Goal: Transaction & Acquisition: Download file/media

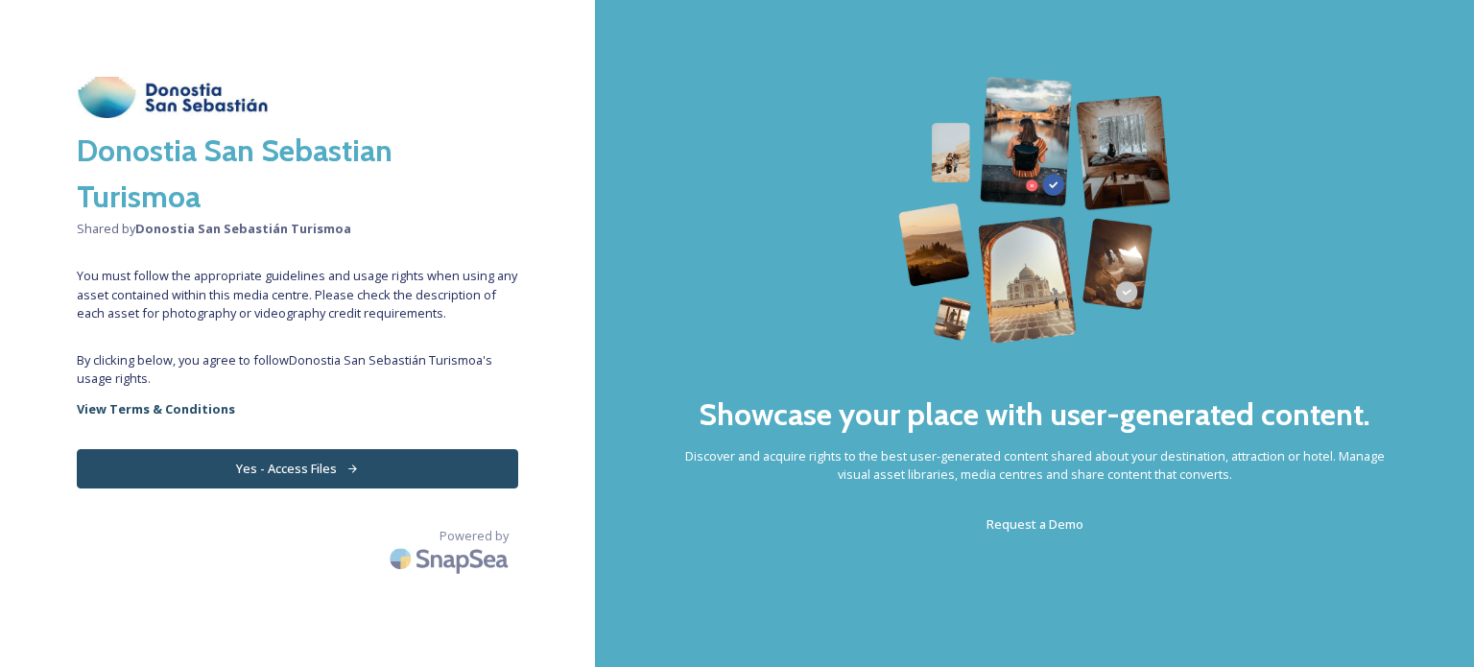
click at [299, 448] on div "Donostia San Sebastian Turismoa Shared by Donostia San Sebastián Turismoa You m…" at bounding box center [297, 334] width 595 height 514
click at [299, 464] on button "Yes - Access Files" at bounding box center [298, 468] width 442 height 39
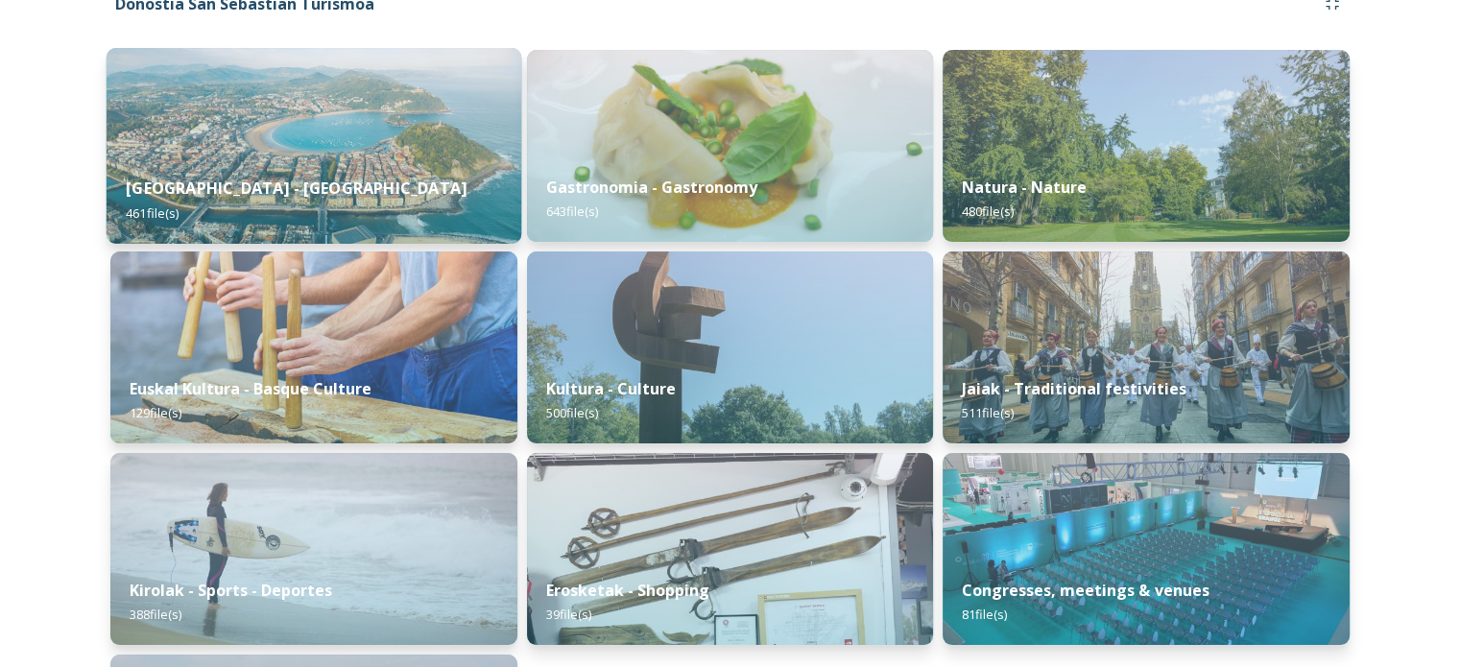
scroll to position [192, 0]
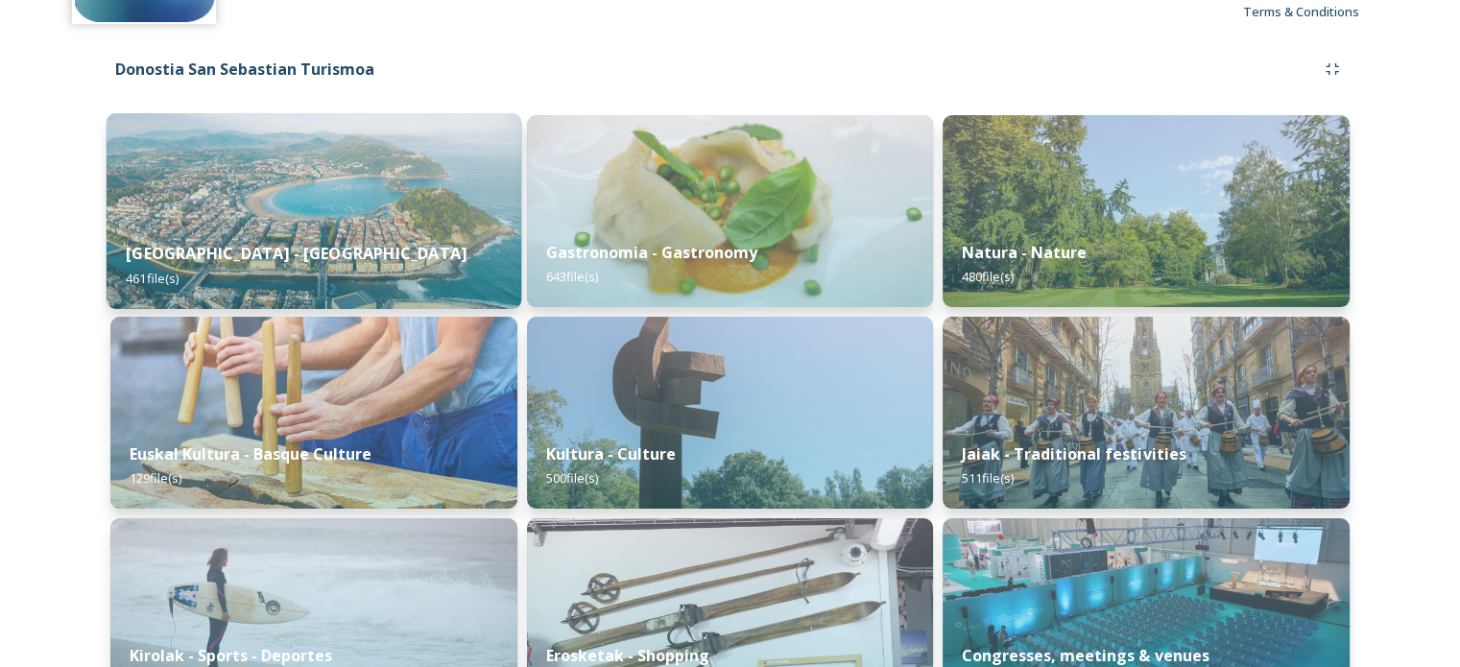
click at [417, 228] on div "[GEOGRAPHIC_DATA] - San Sebastian 461 file(s)" at bounding box center [314, 265] width 415 height 87
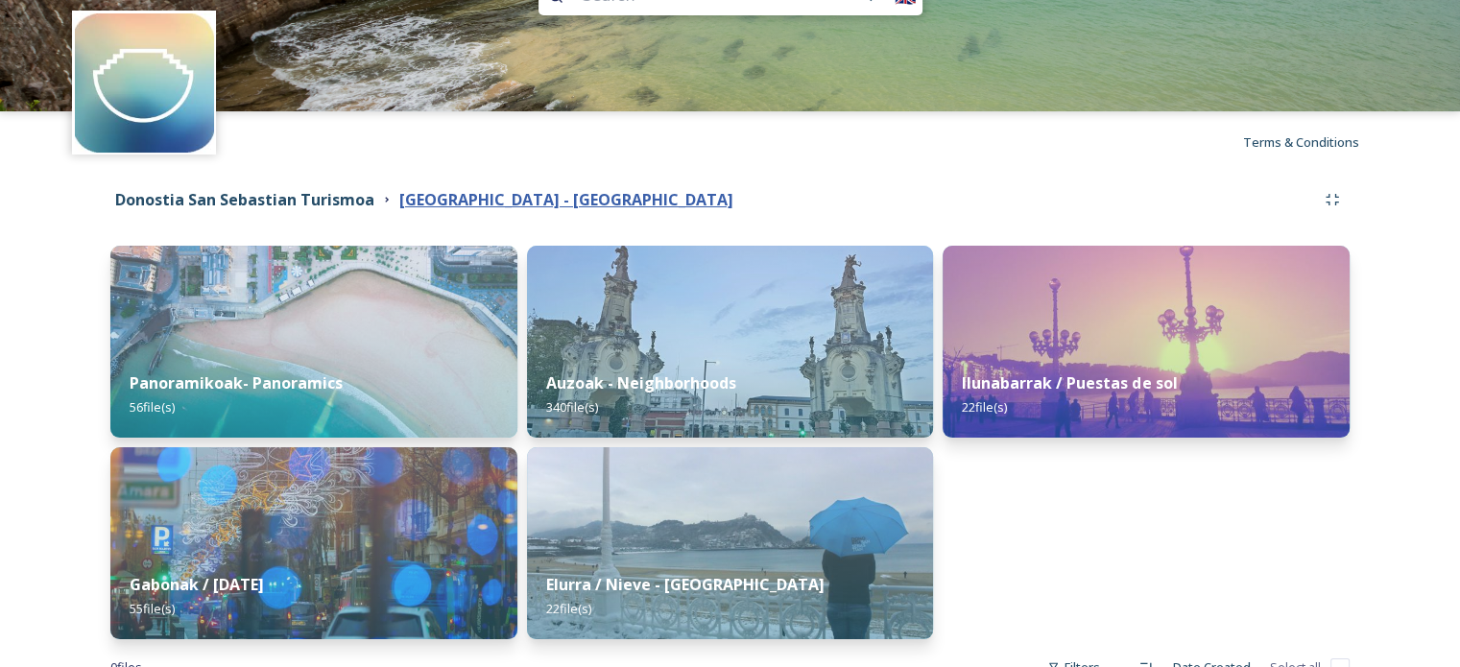
scroll to position [123, 0]
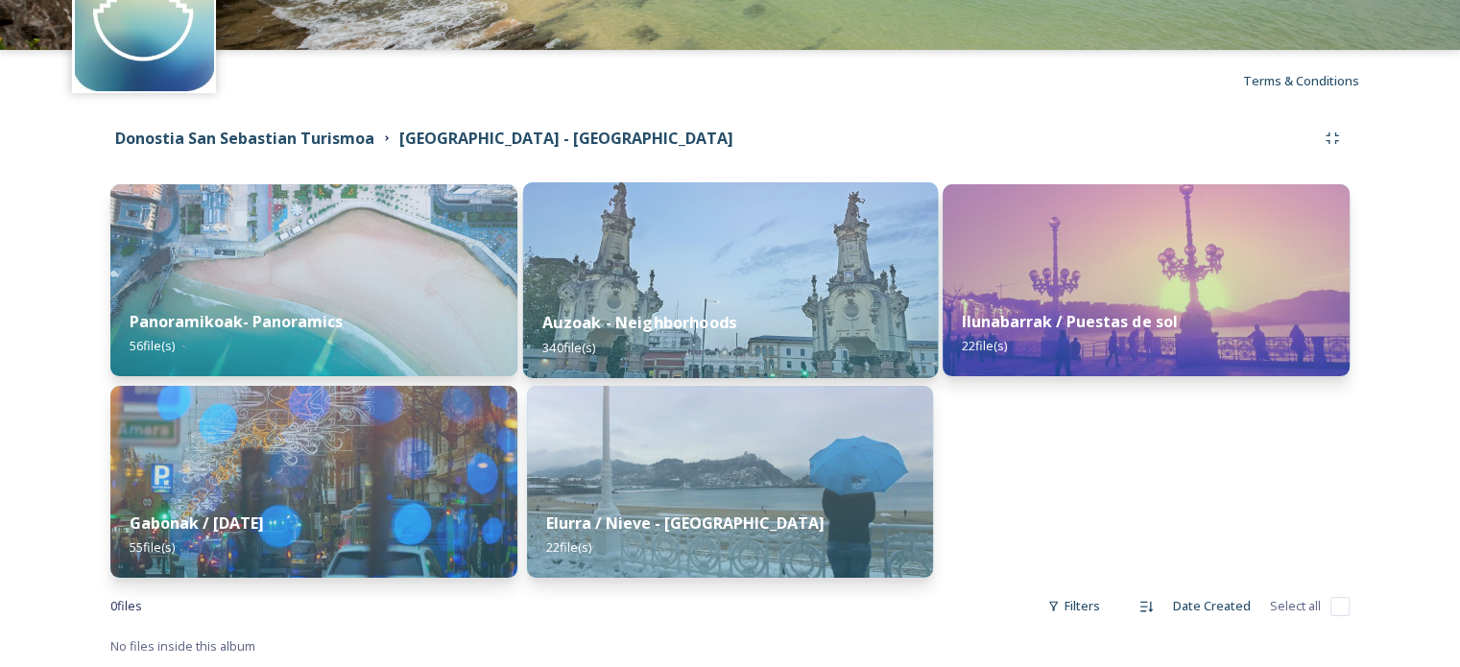
click at [774, 356] on div "Auzoak - Neighborhoods 340 file(s)" at bounding box center [729, 334] width 415 height 87
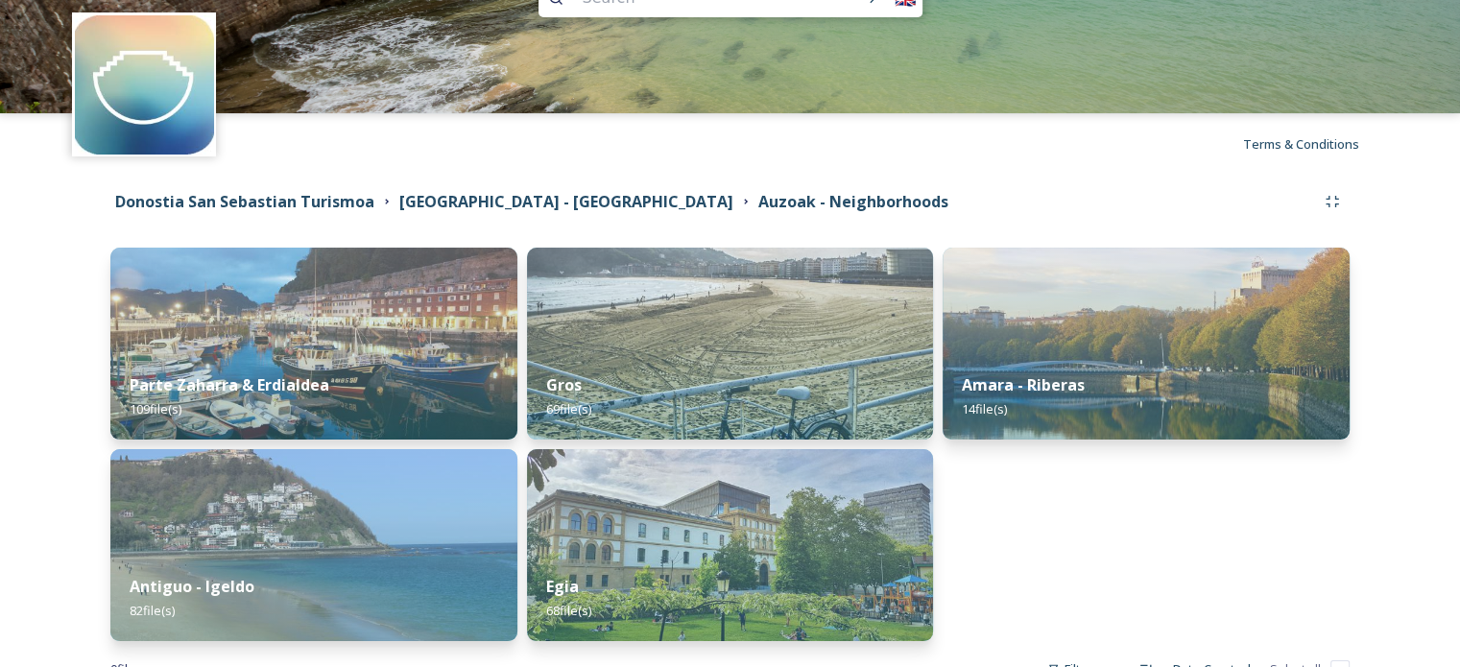
scroll to position [123, 0]
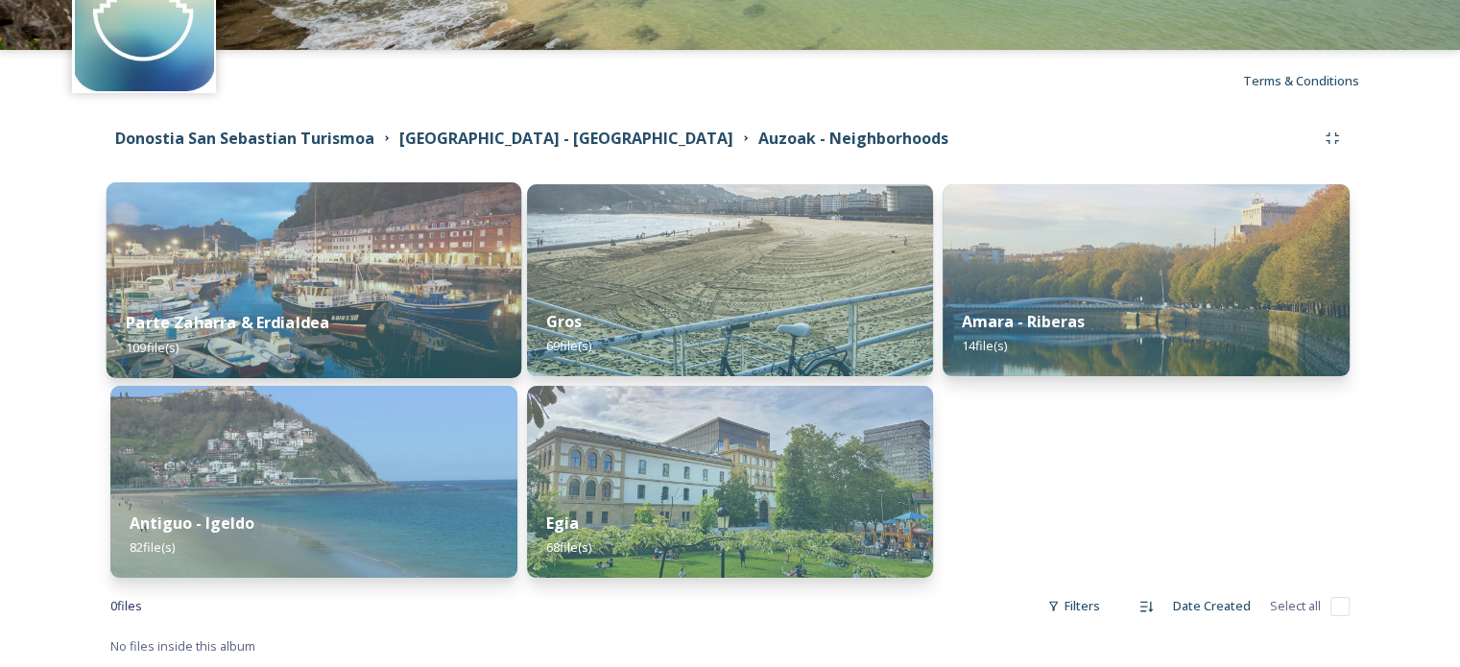
click at [299, 301] on div "Parte Zaharra & Erdialdea 109 file(s)" at bounding box center [314, 334] width 415 height 87
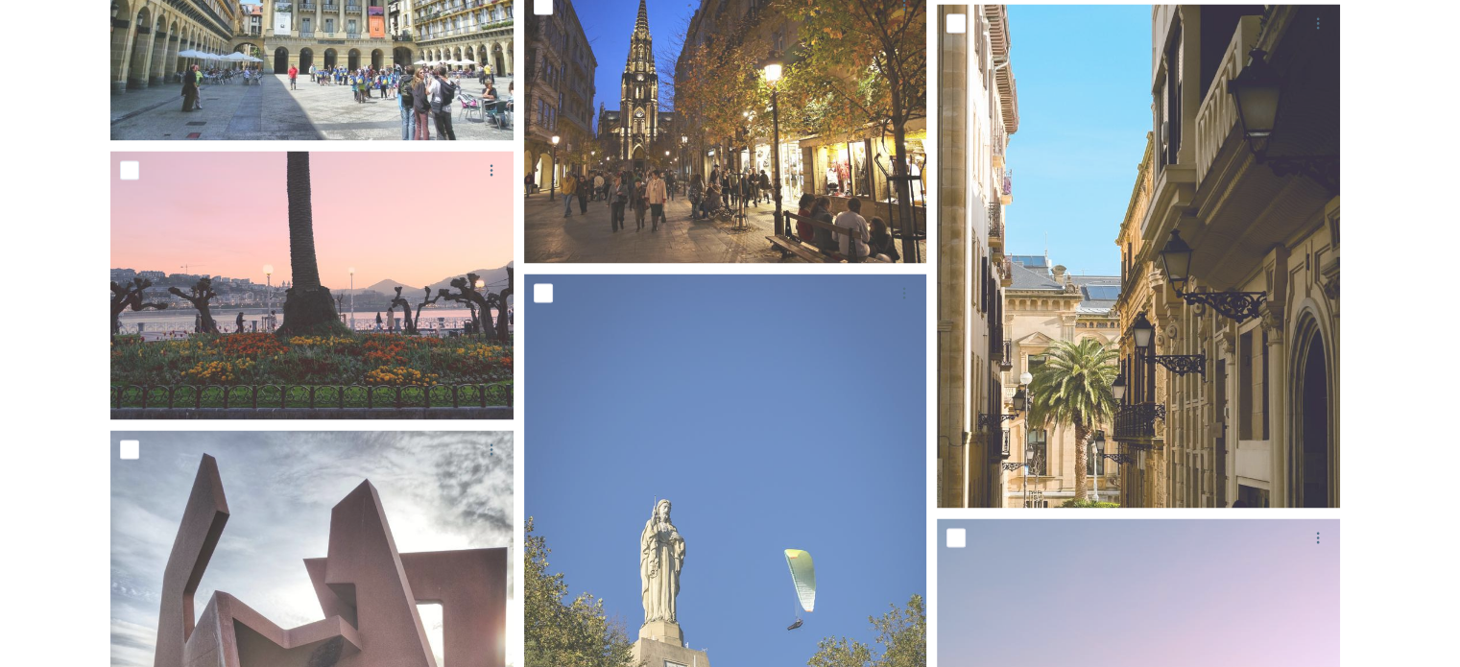
scroll to position [3360, 0]
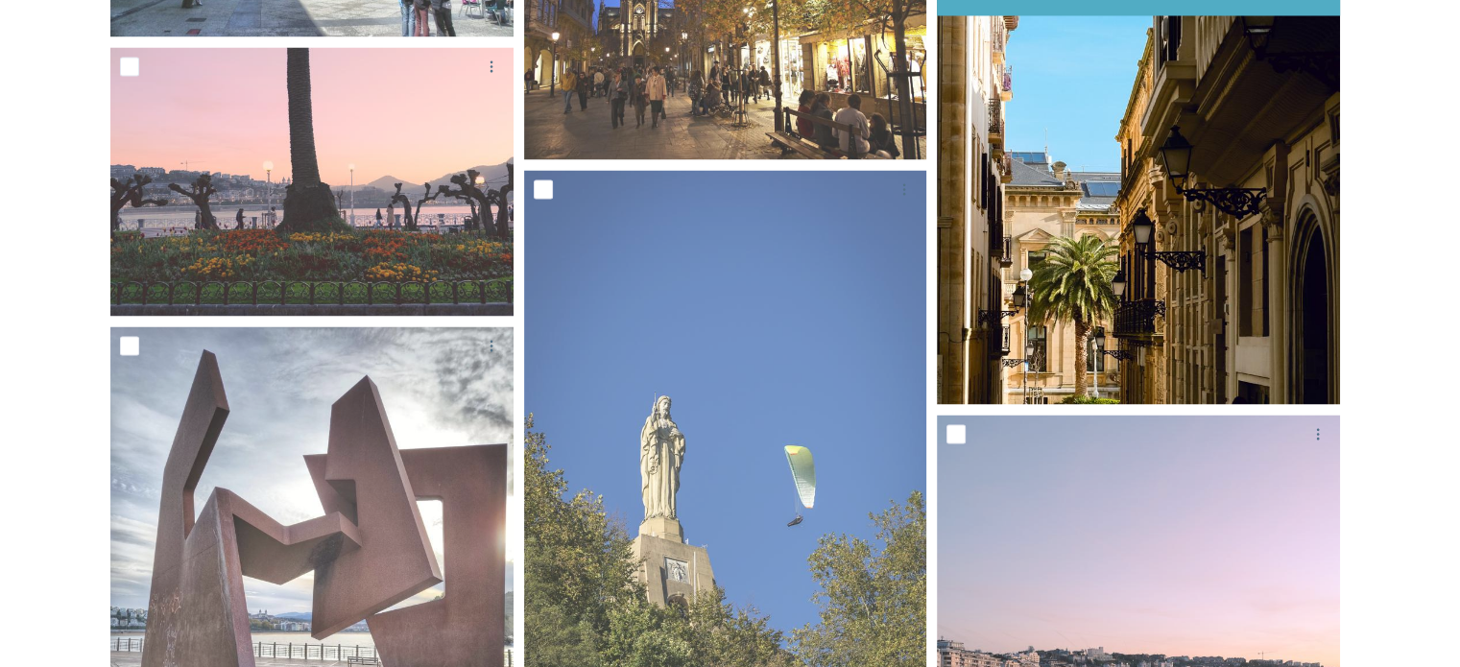
click at [1117, 318] on img at bounding box center [1138, 152] width 403 height 504
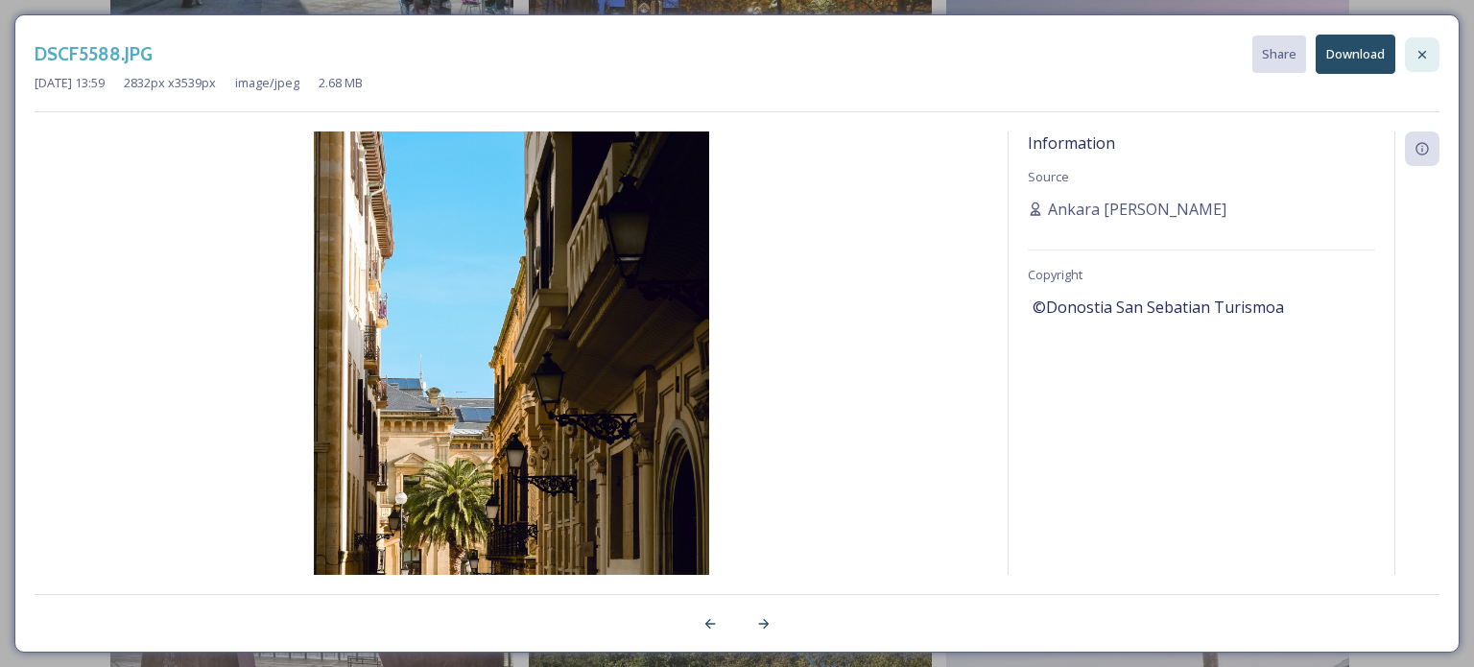
click at [1425, 59] on icon at bounding box center [1422, 54] width 15 height 15
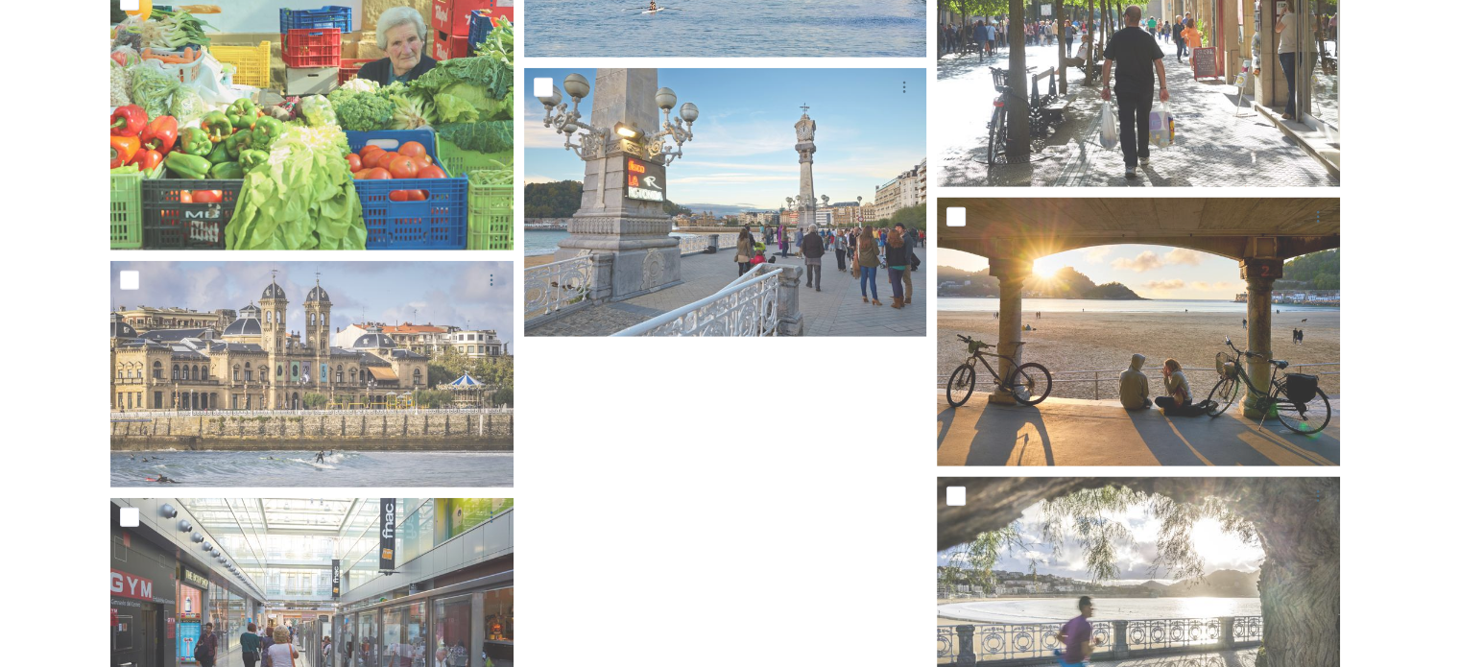
scroll to position [12383, 0]
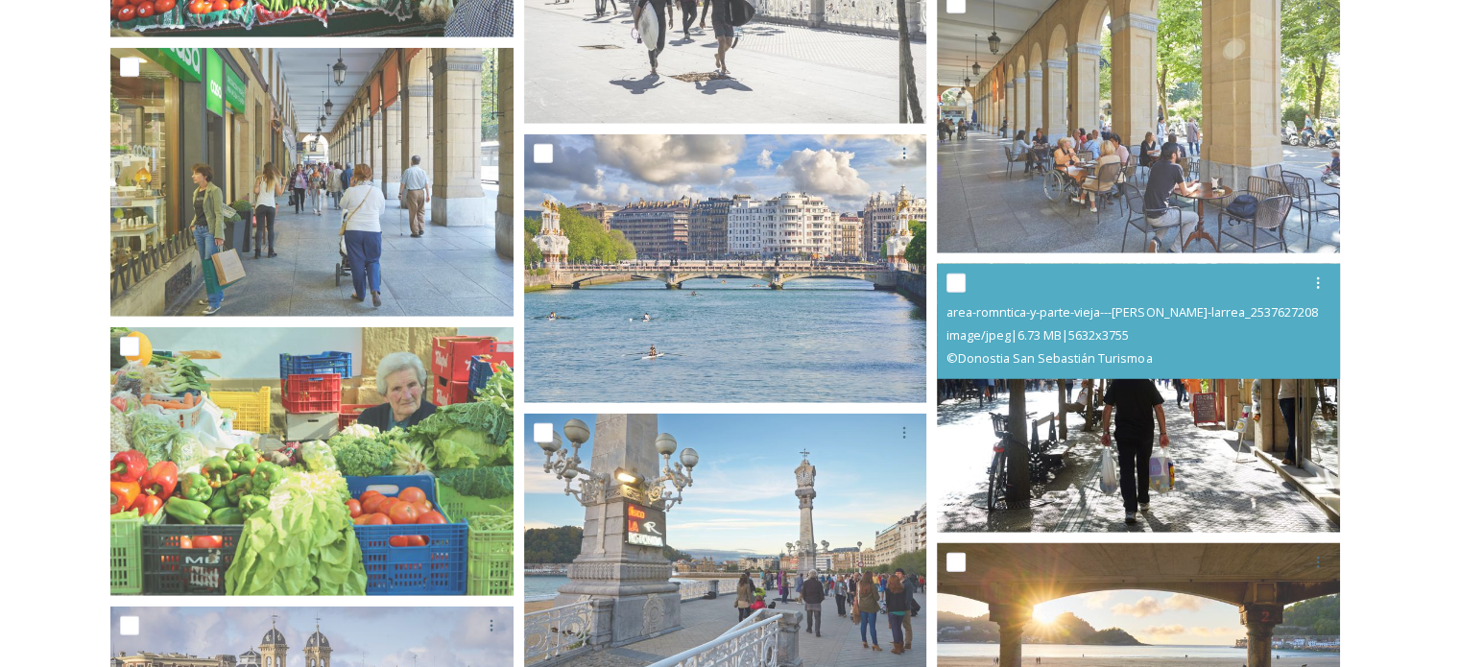
click at [1179, 419] on img at bounding box center [1138, 397] width 403 height 269
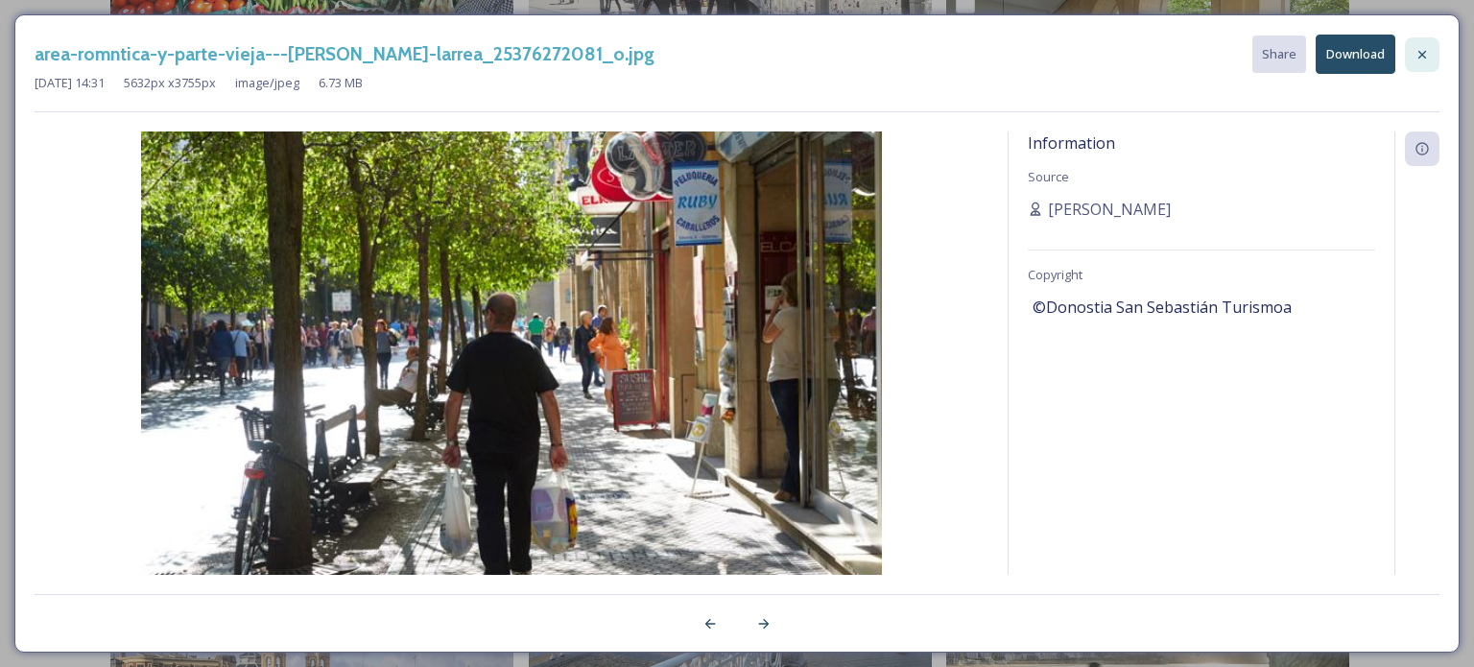
click at [1421, 54] on icon at bounding box center [1422, 54] width 15 height 15
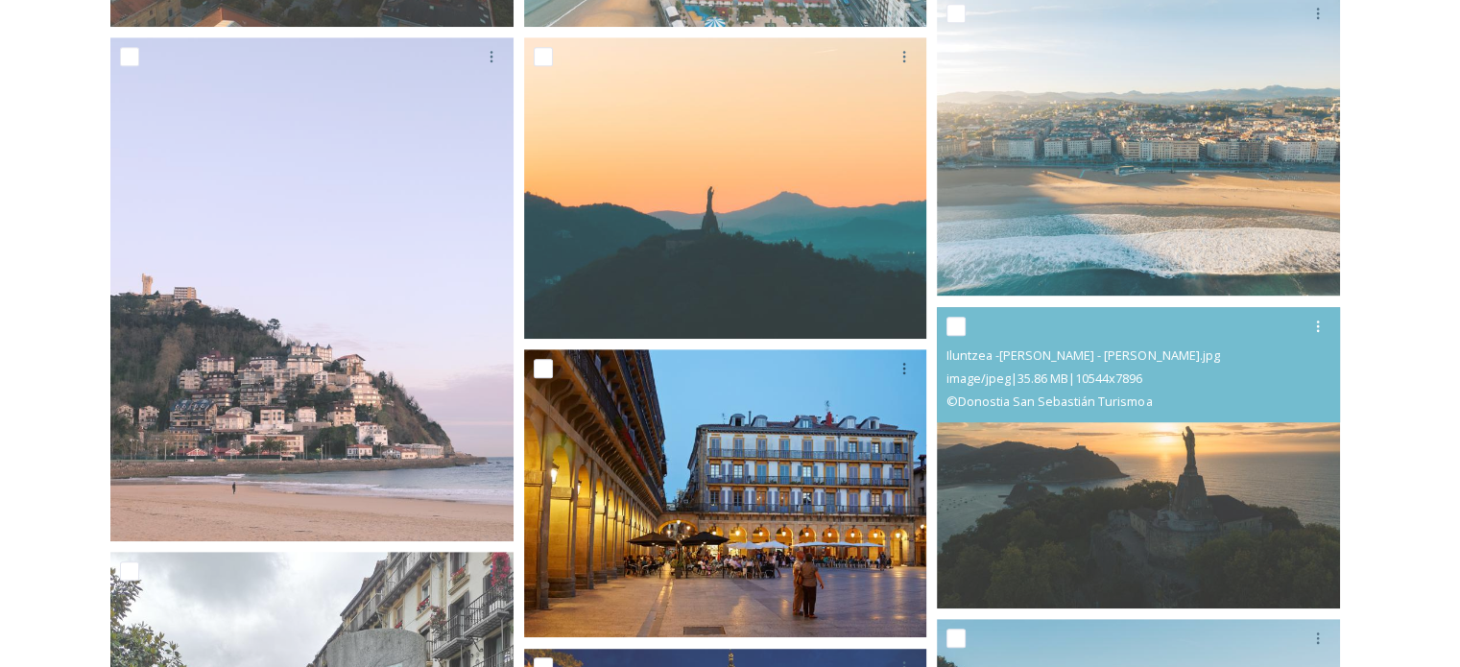
scroll to position [1021, 0]
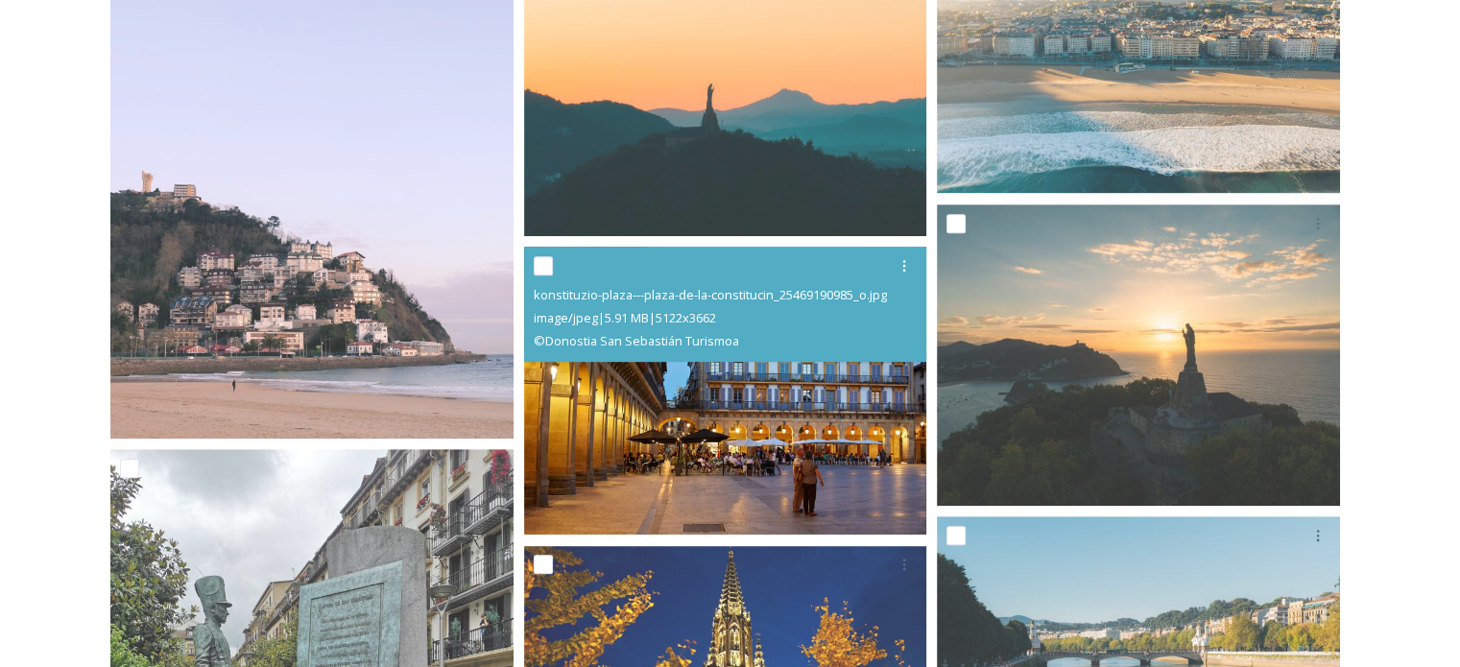
click at [756, 469] on img at bounding box center [725, 391] width 403 height 288
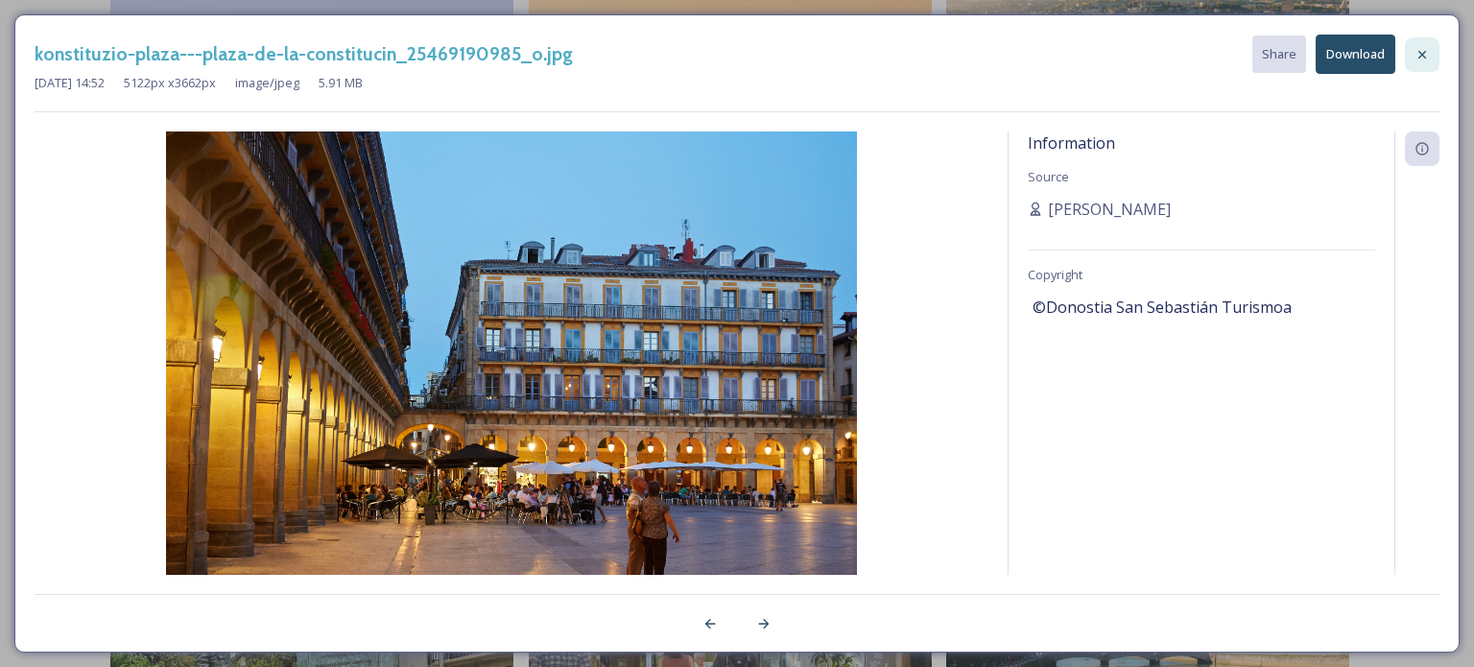
click at [1435, 45] on div at bounding box center [1422, 54] width 35 height 35
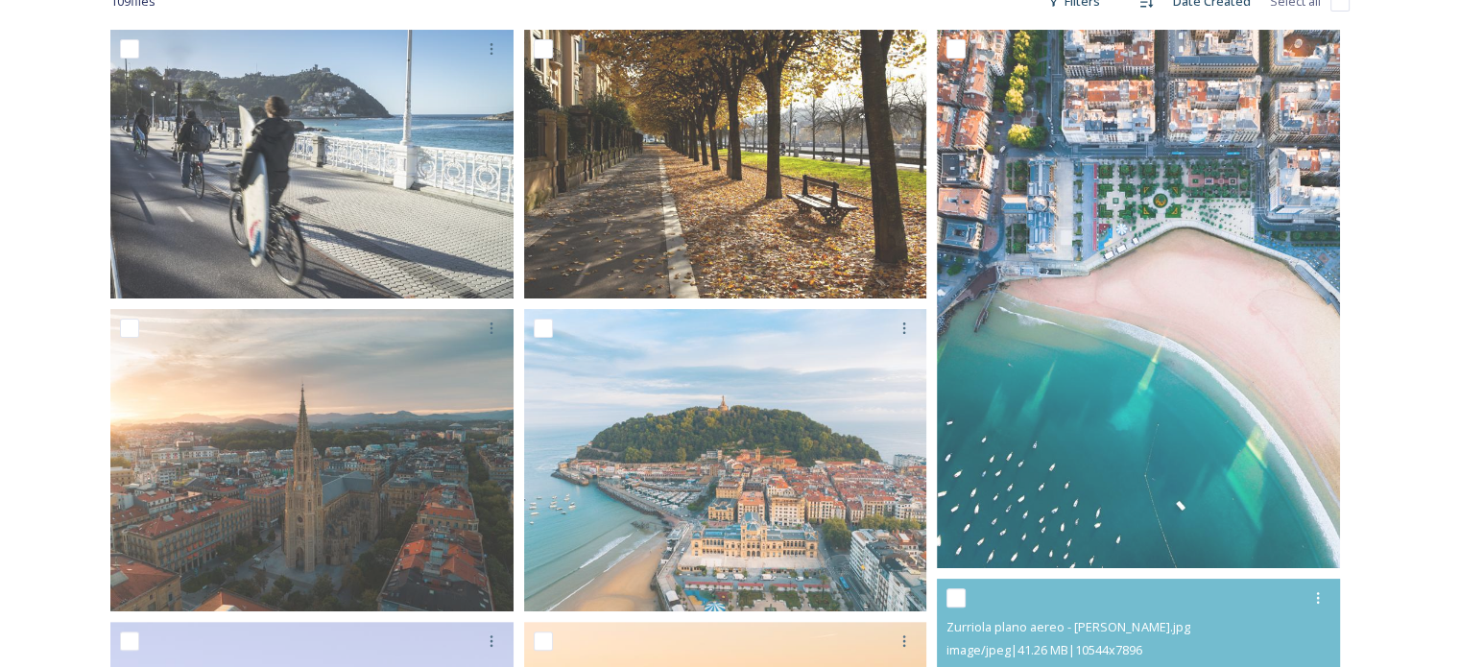
scroll to position [157, 0]
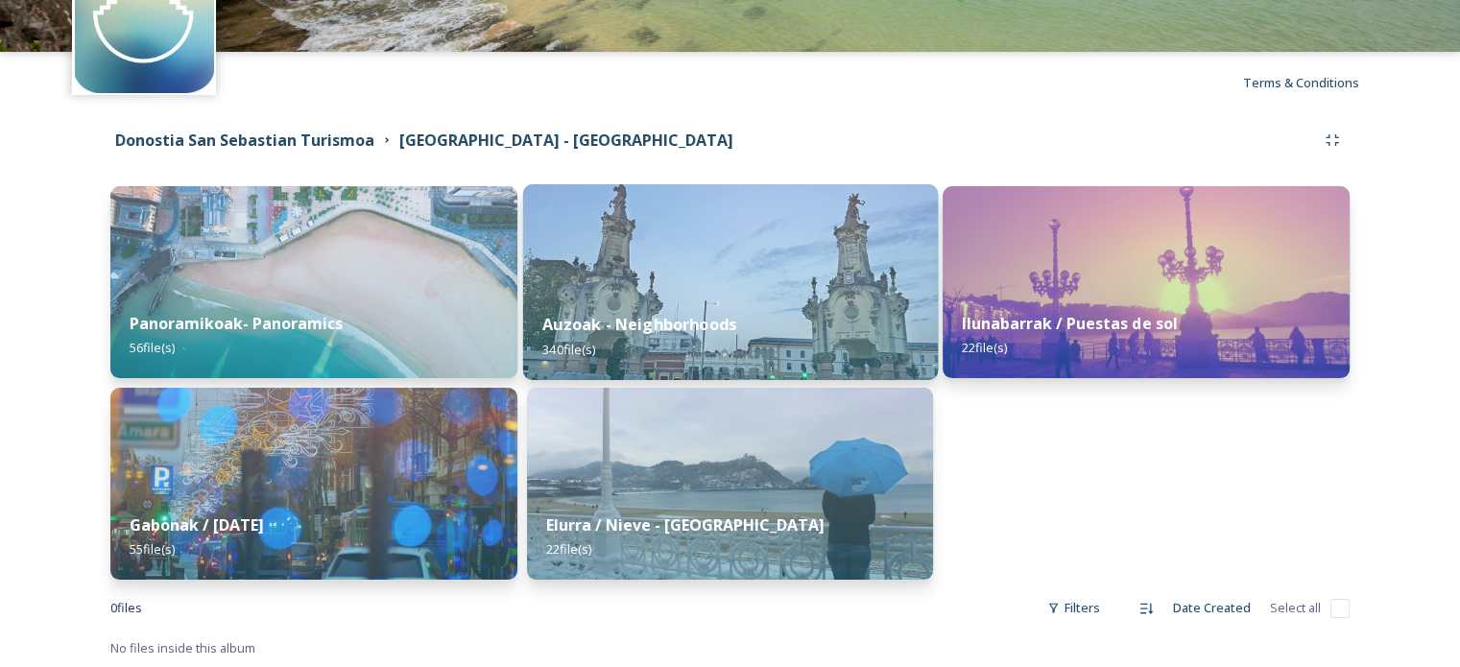
scroll to position [123, 0]
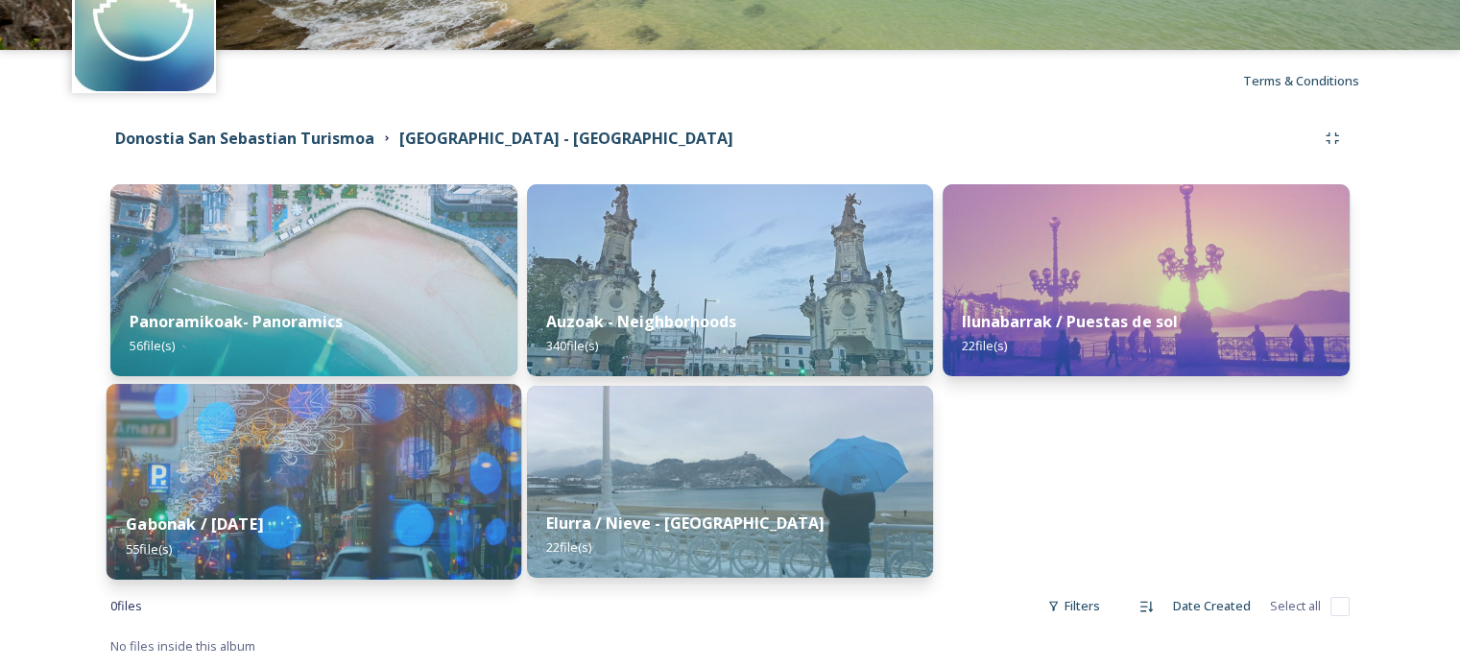
click at [259, 551] on div "Gabonak / [DATE] 55 file(s)" at bounding box center [314, 535] width 415 height 87
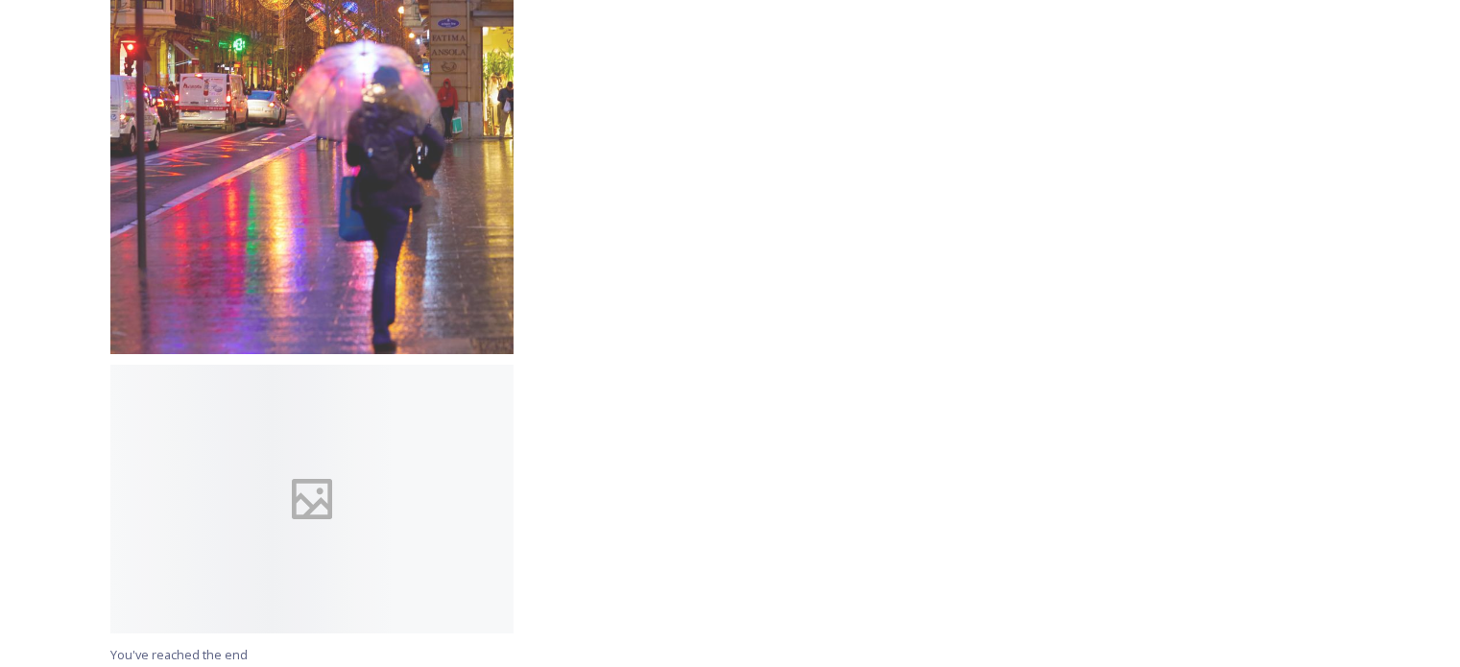
scroll to position [6804, 0]
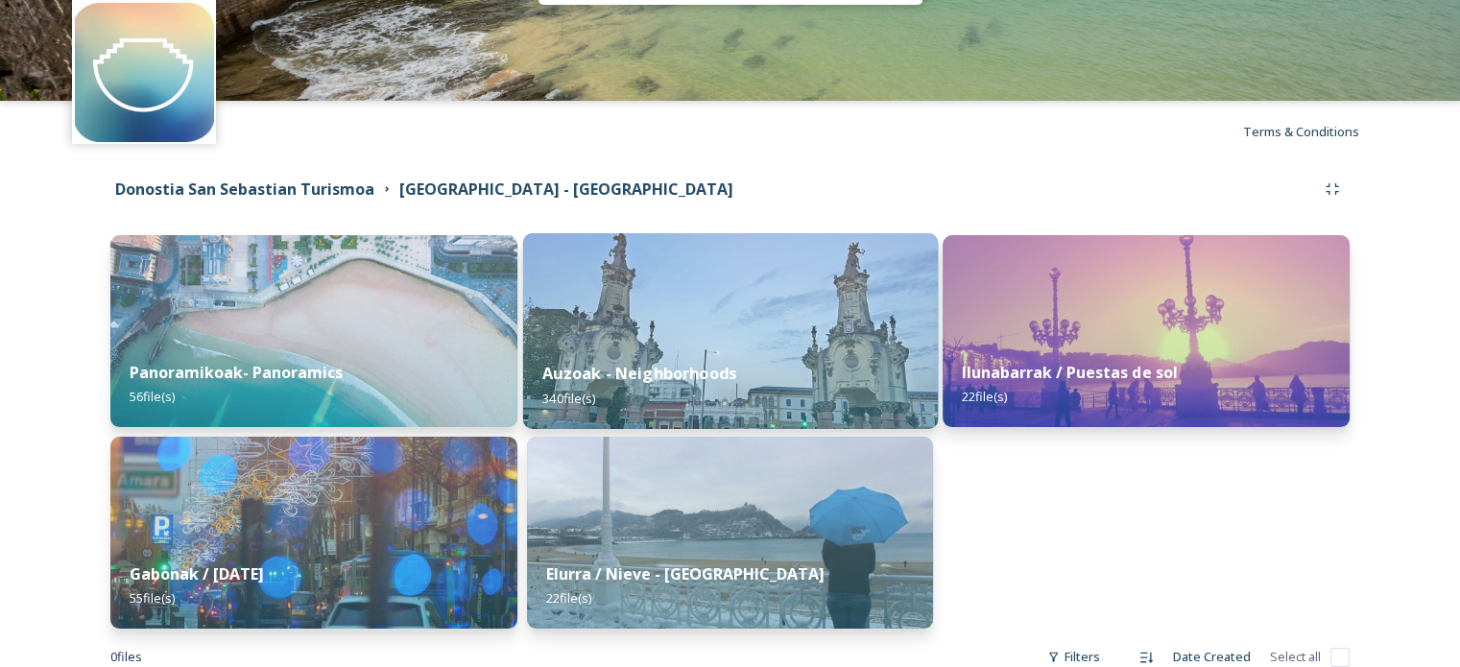
scroll to position [123, 0]
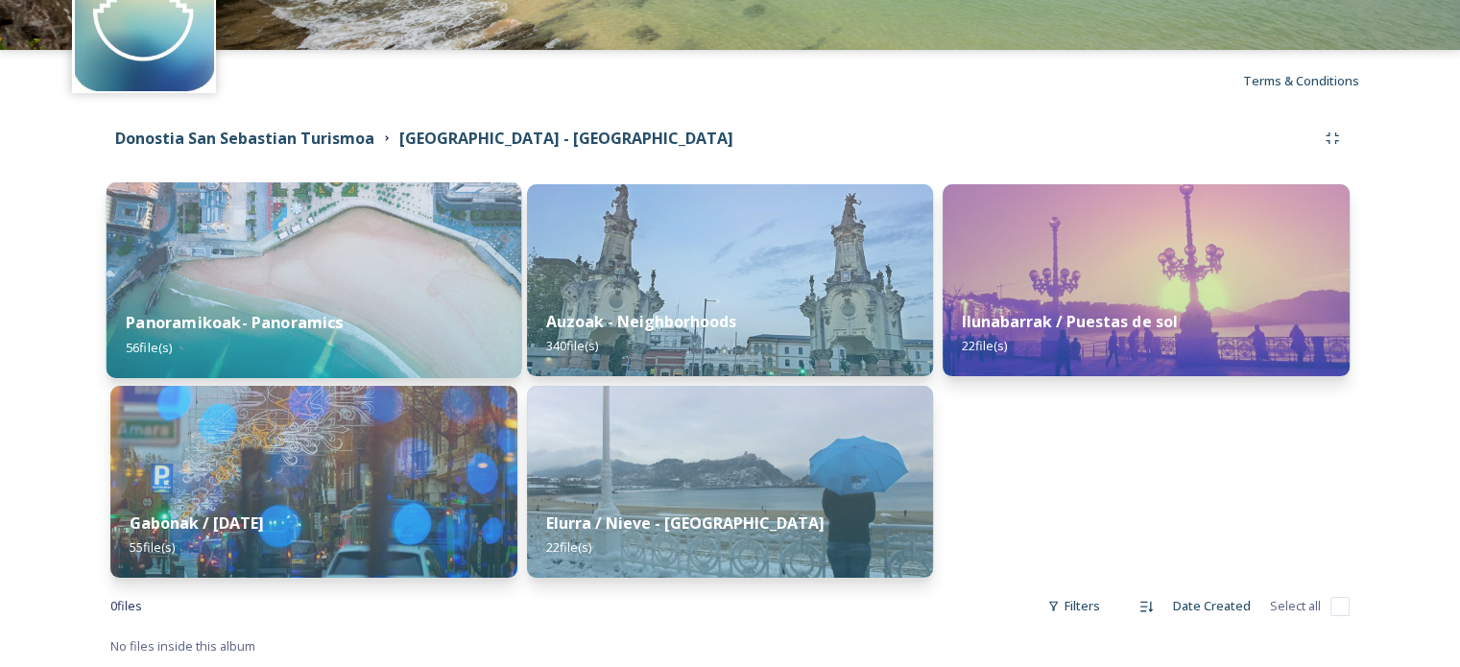
click at [226, 264] on img at bounding box center [314, 280] width 415 height 196
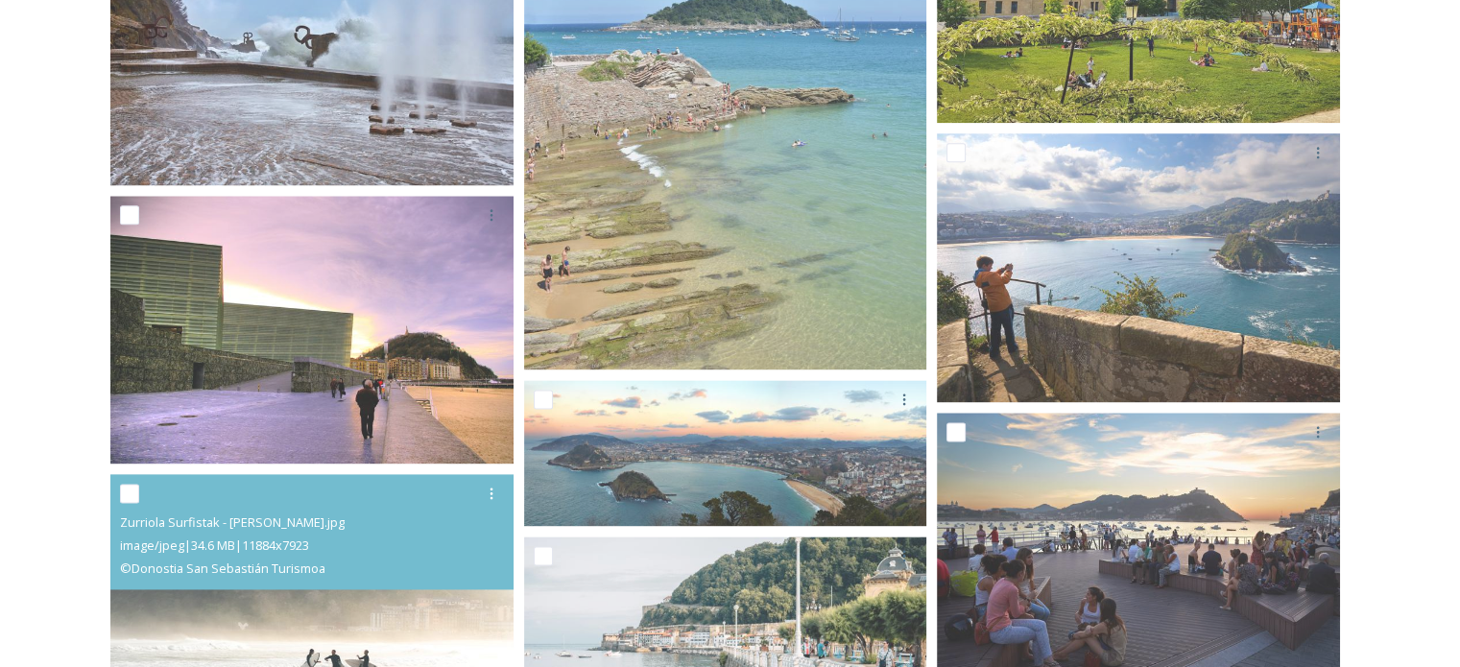
scroll to position [2807, 0]
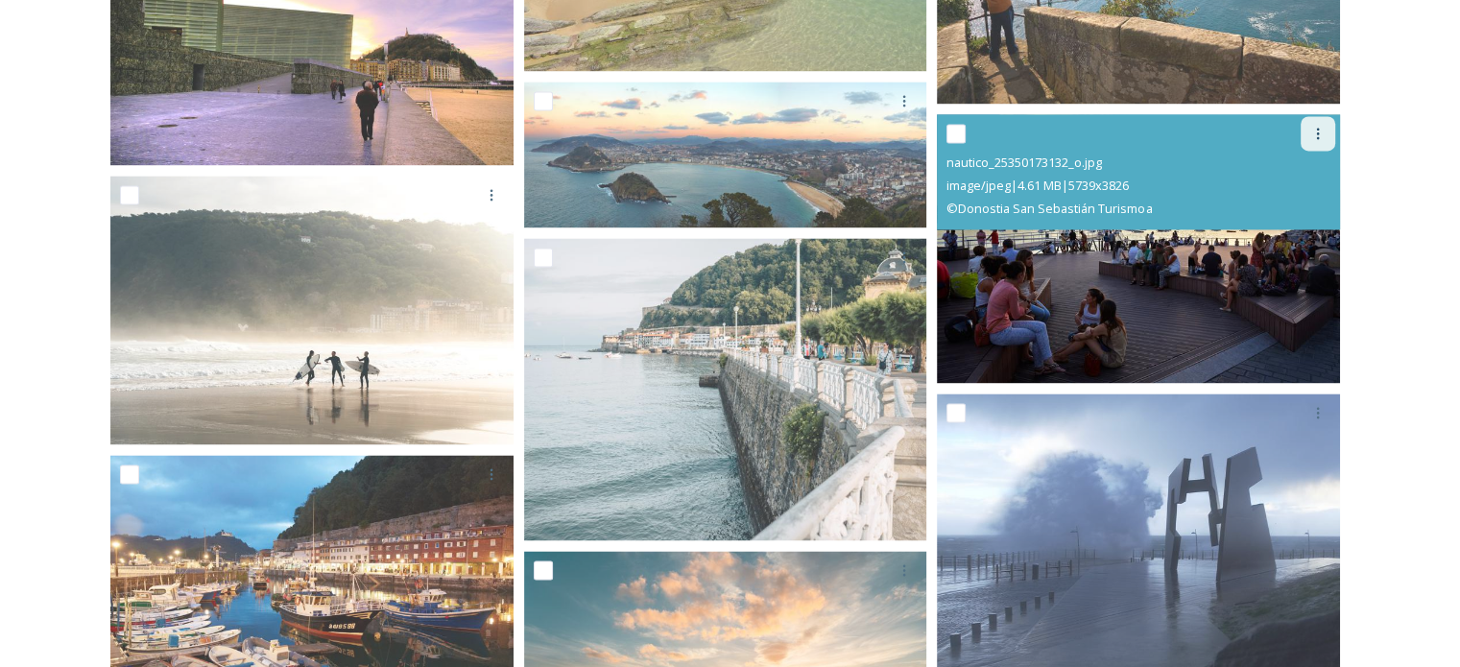
click at [1318, 137] on icon at bounding box center [1317, 133] width 15 height 15
click at [1300, 207] on span "Download" at bounding box center [1295, 213] width 59 height 18
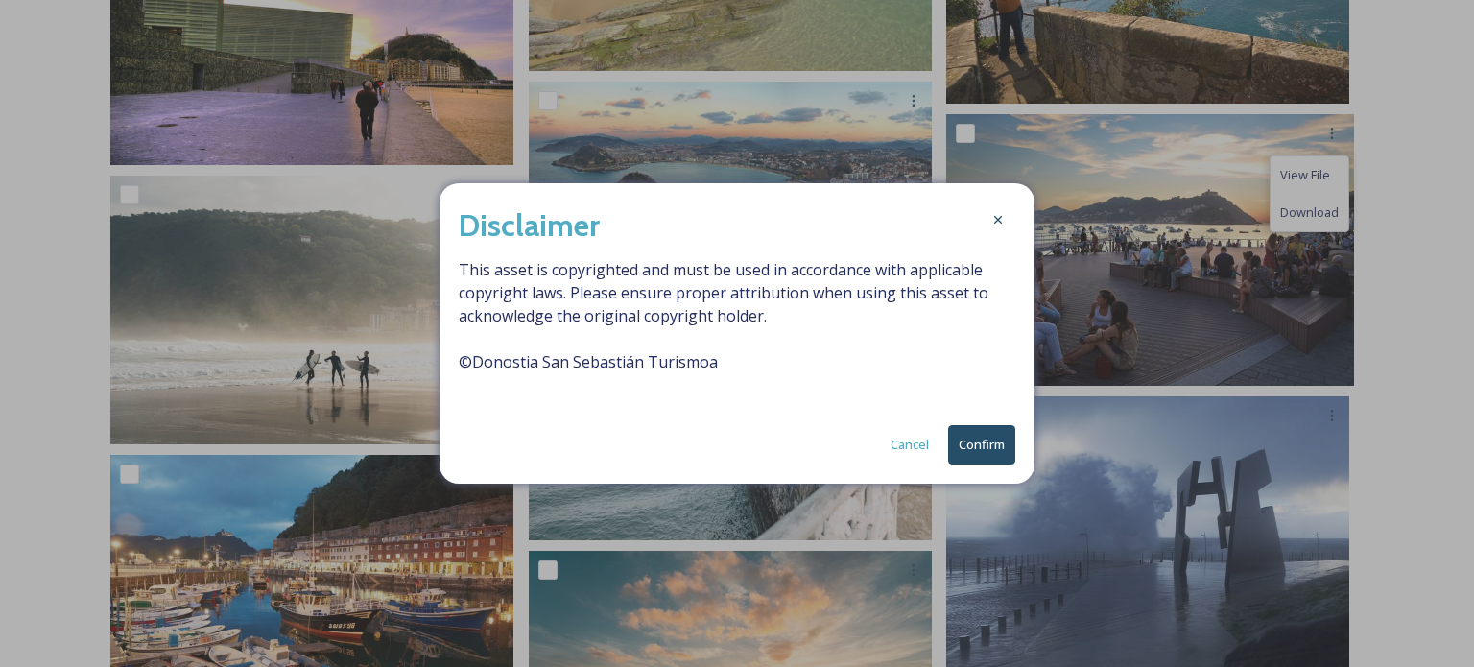
click at [994, 450] on button "Confirm" at bounding box center [981, 444] width 67 height 39
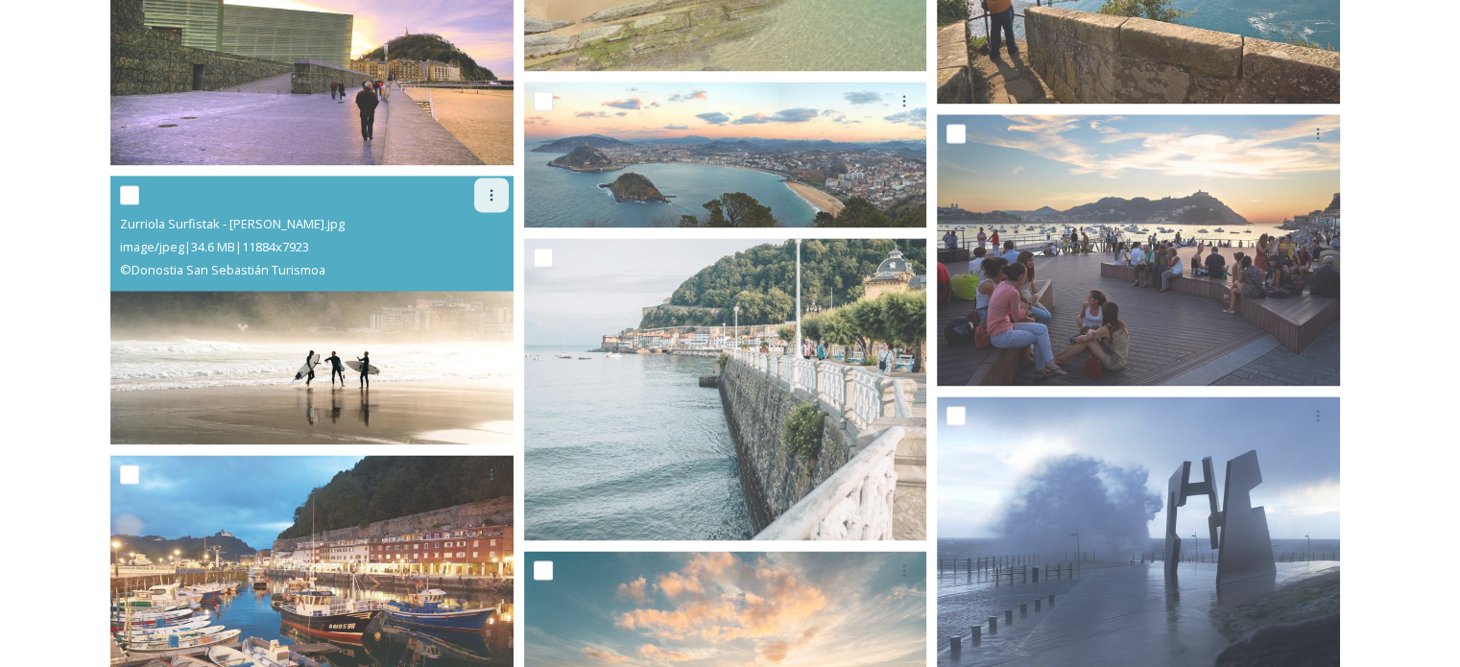
click at [485, 194] on icon at bounding box center [491, 194] width 15 height 15
click at [488, 273] on span "Download" at bounding box center [469, 275] width 59 height 18
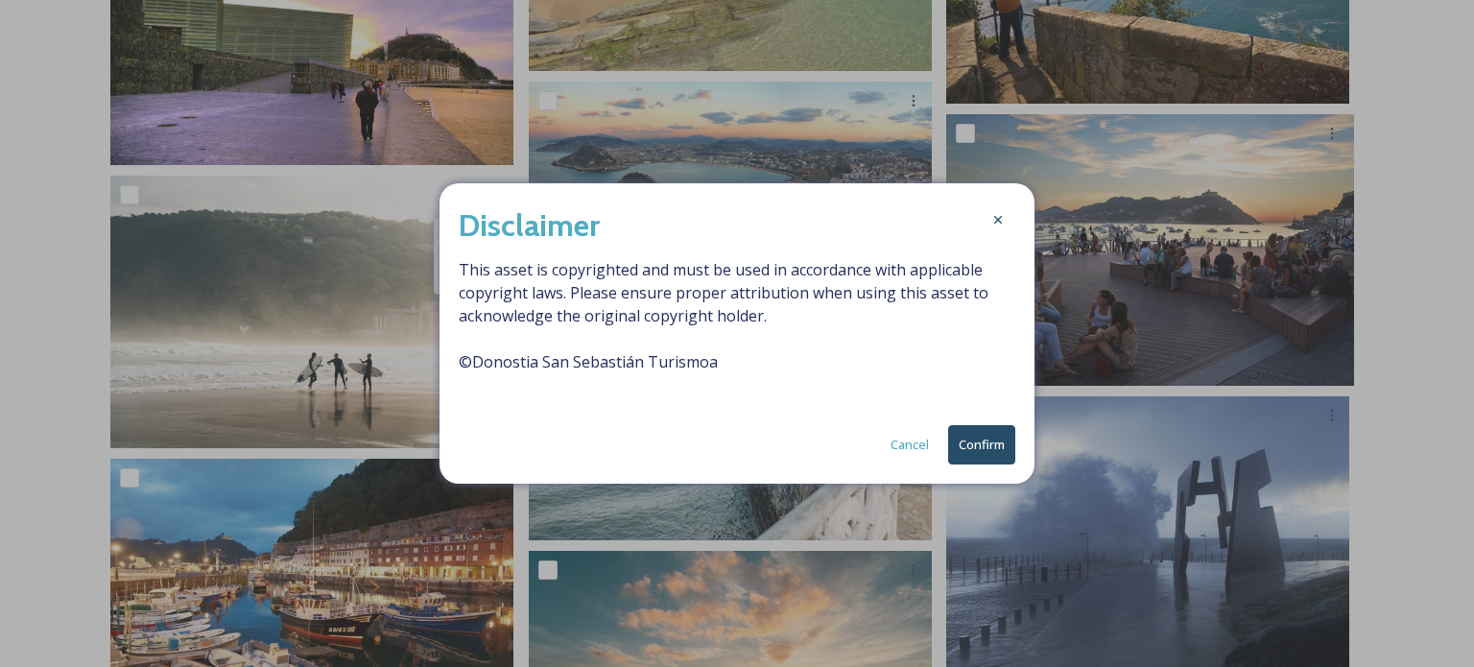
click at [990, 451] on button "Confirm" at bounding box center [981, 444] width 67 height 39
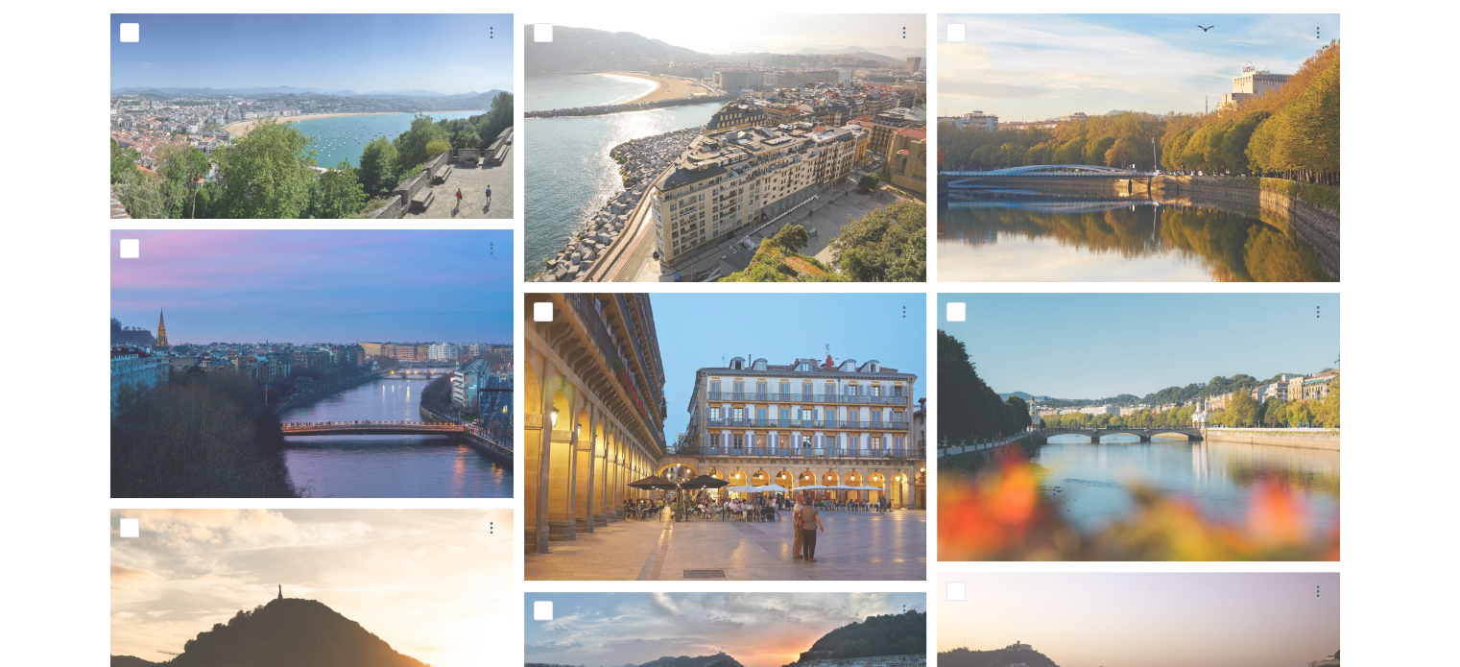
scroll to position [311, 0]
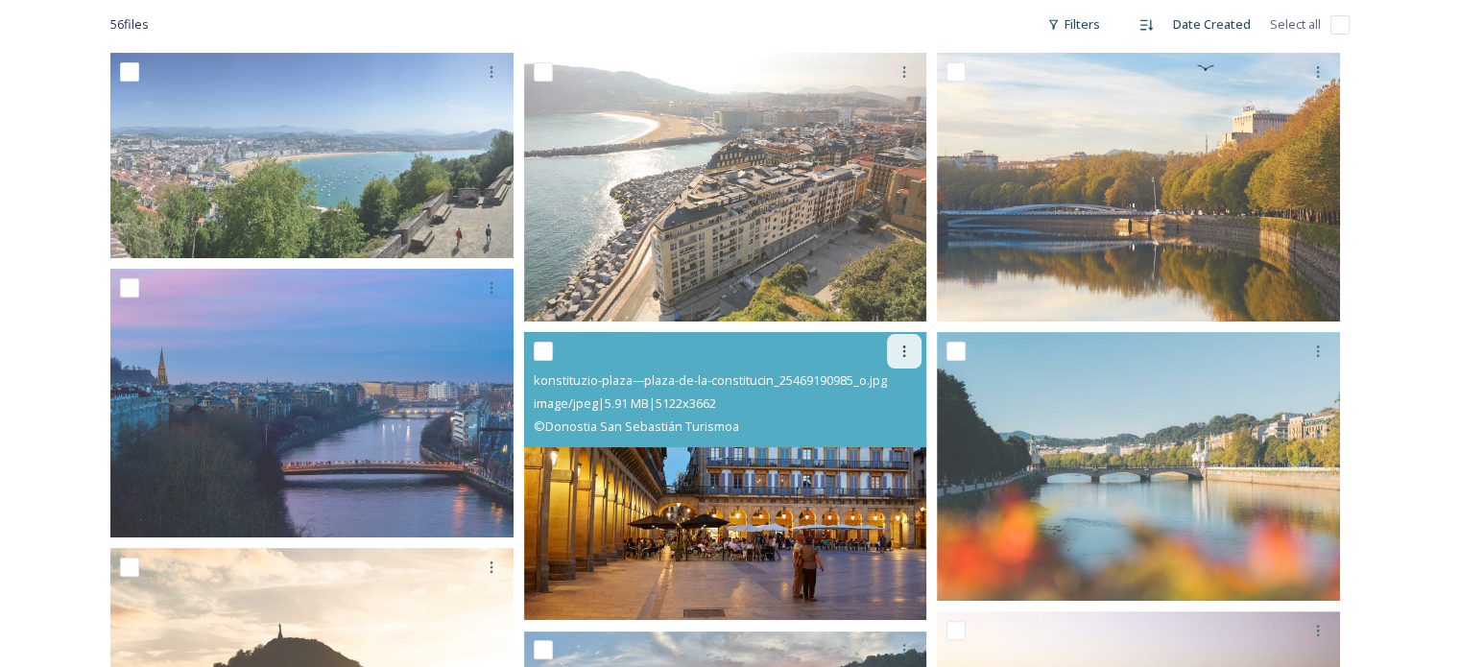
click at [902, 348] on icon at bounding box center [904, 351] width 15 height 15
click at [897, 429] on span "Download" at bounding box center [881, 430] width 59 height 18
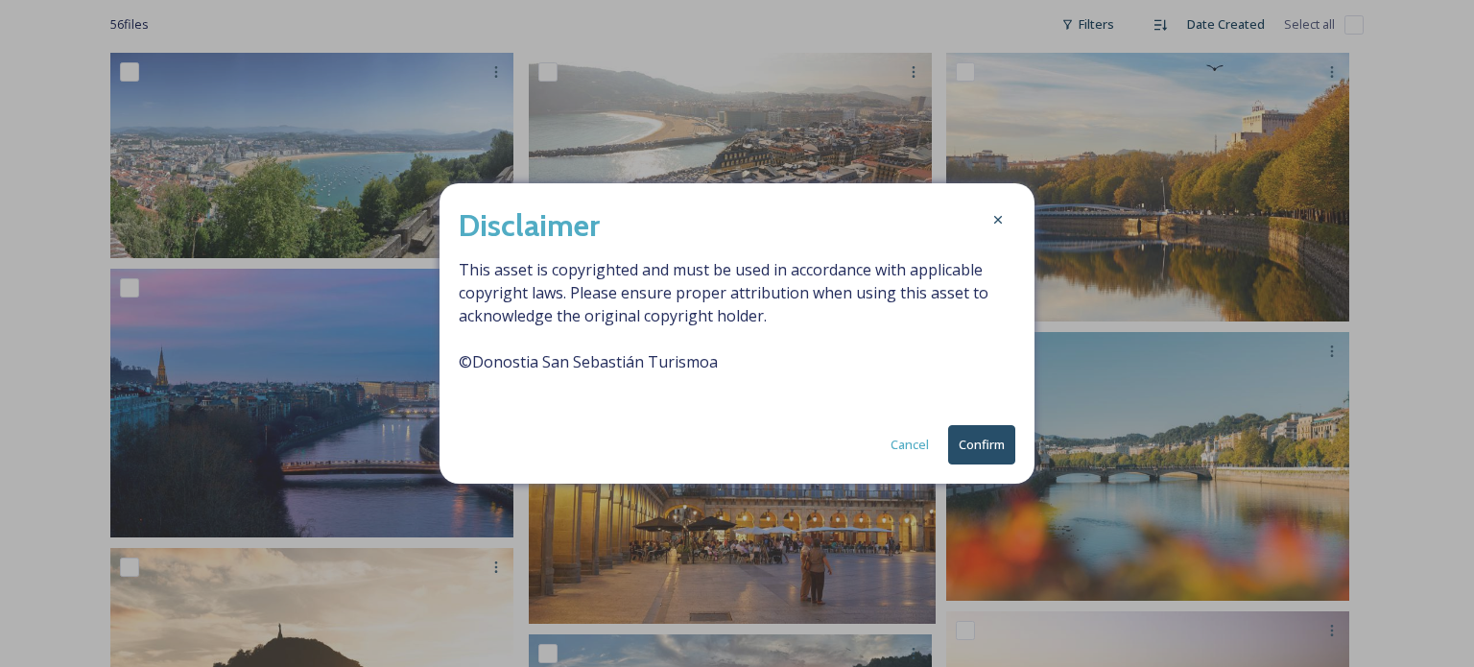
click at [1007, 449] on button "Confirm" at bounding box center [981, 444] width 67 height 39
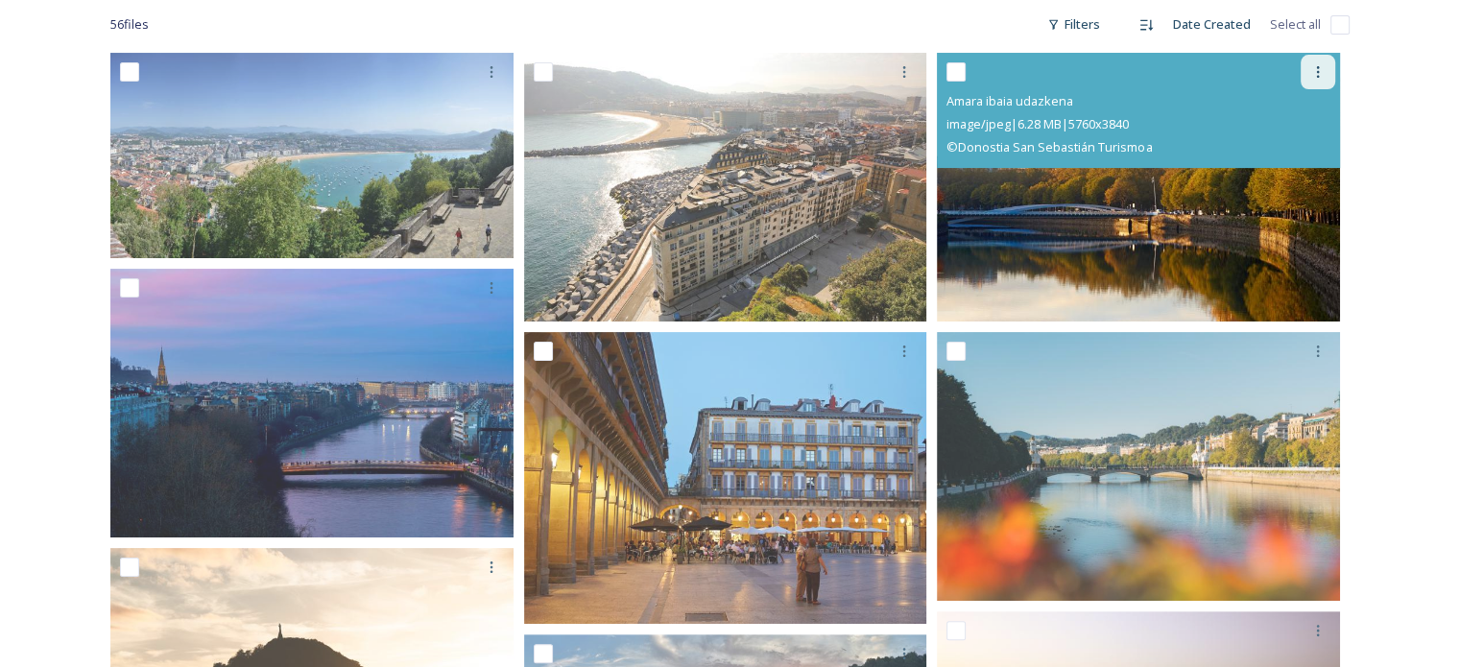
click at [1316, 70] on icon at bounding box center [1317, 71] width 15 height 15
click at [1320, 148] on span "Download" at bounding box center [1295, 151] width 59 height 18
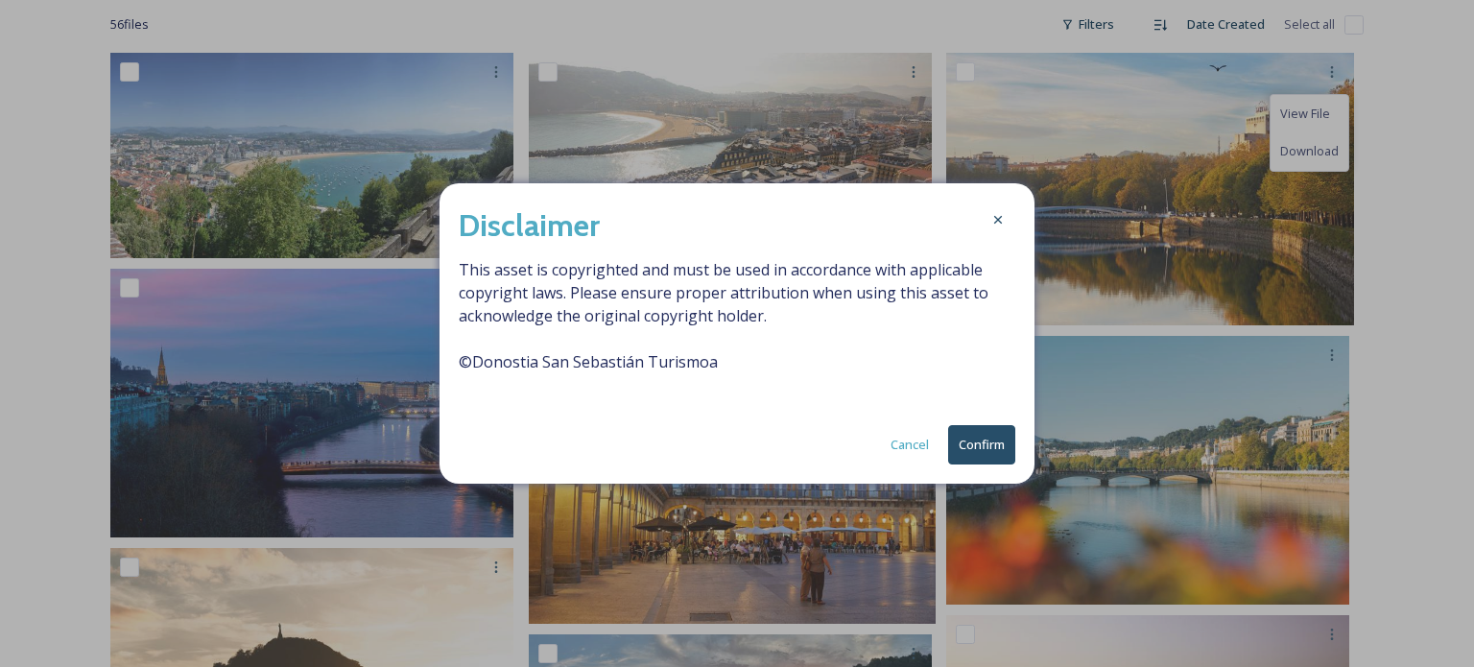
click at [989, 440] on button "Confirm" at bounding box center [981, 444] width 67 height 39
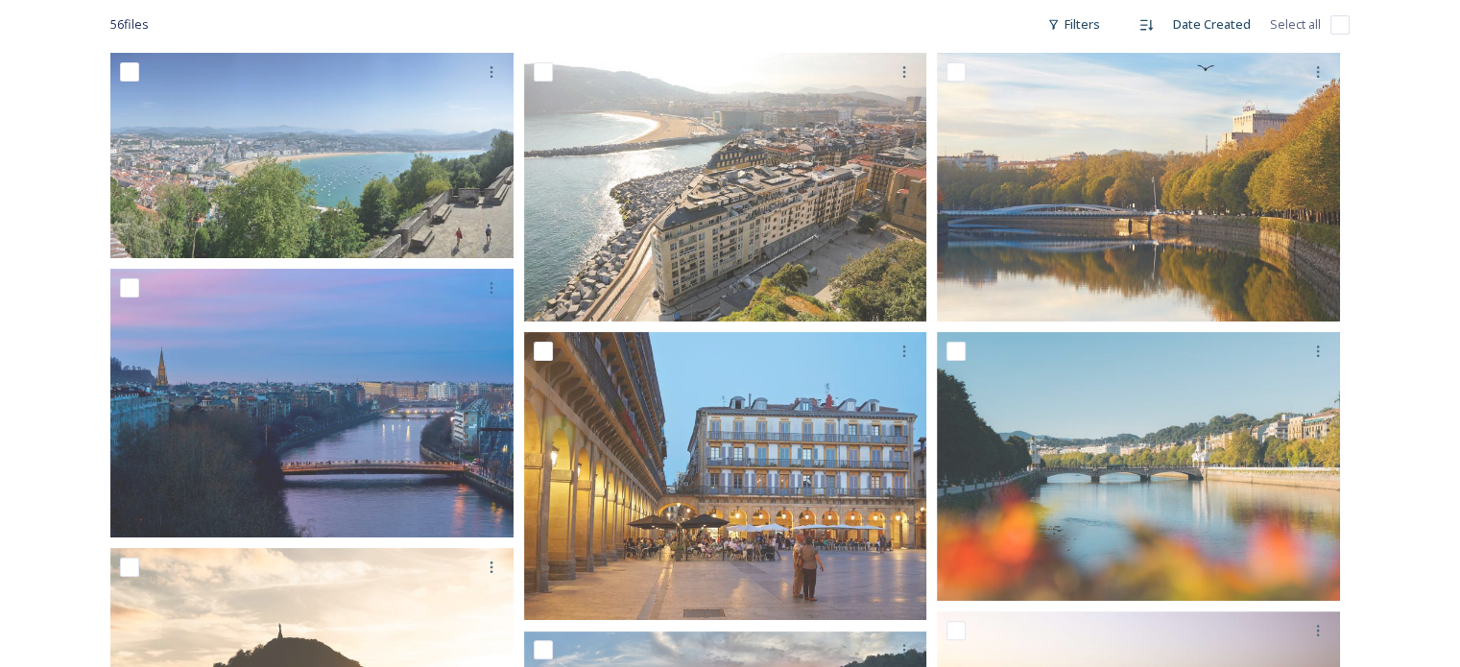
scroll to position [0, 0]
